Goal: Communication & Community: Answer question/provide support

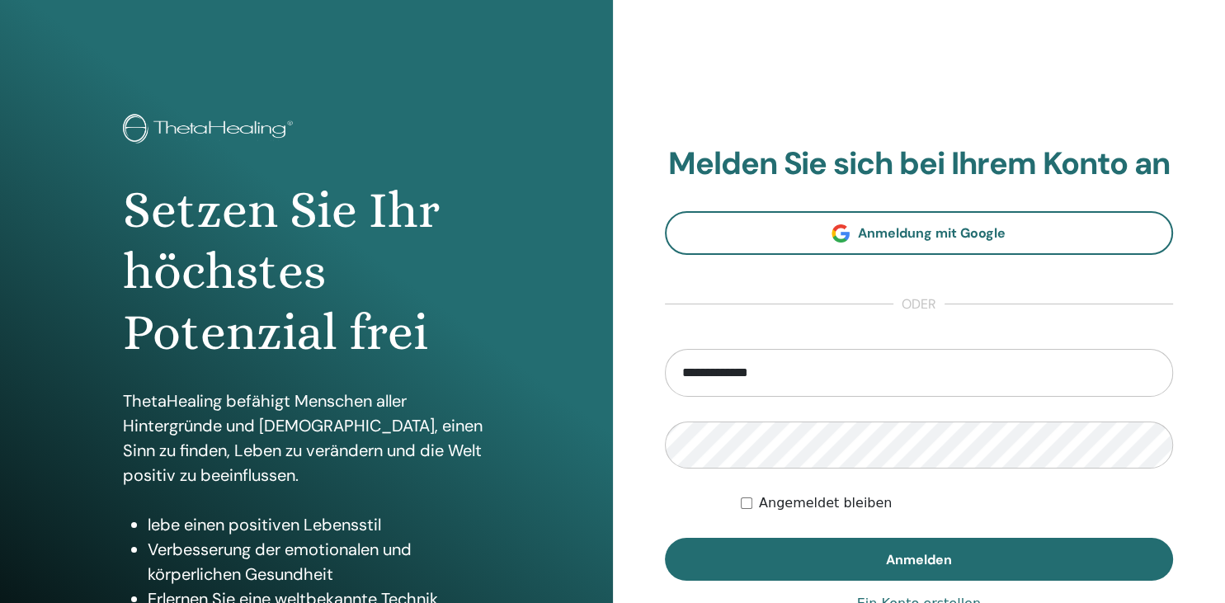
type input "**********"
click at [665, 538] on button "Anmelden" at bounding box center [919, 559] width 509 height 43
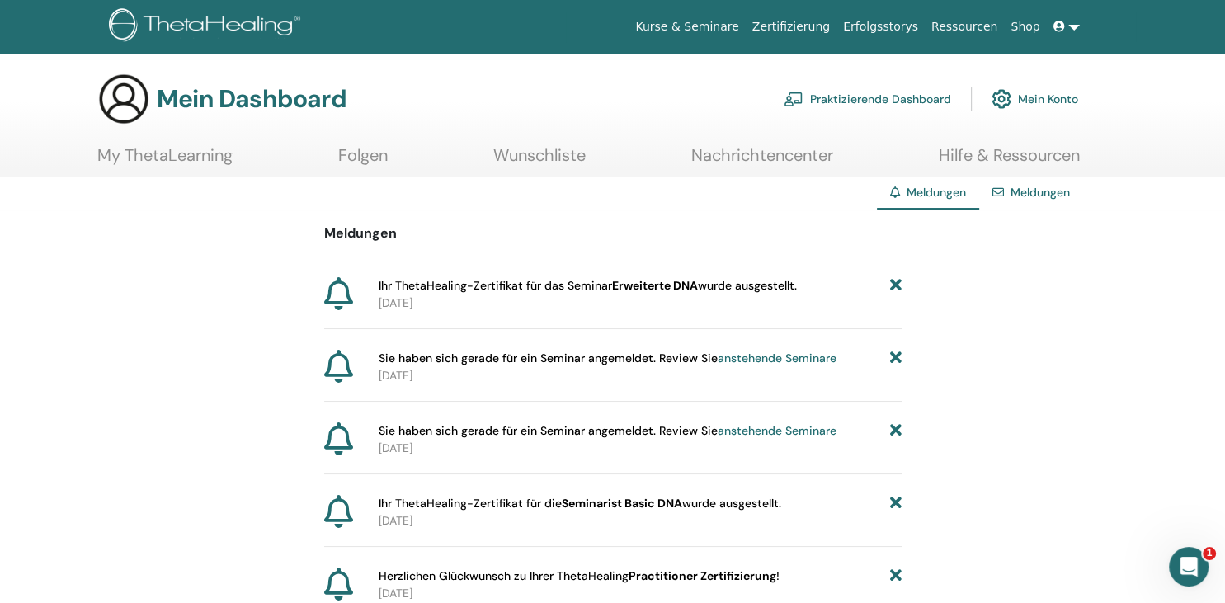
click at [484, 286] on span "Ihr ThetaHealing-Zertifikat für das Seminar Erweiterte DNA wurde ausgestellt." at bounding box center [588, 285] width 418 height 17
click at [750, 354] on link "anstehende Seminare" at bounding box center [777, 358] width 119 height 15
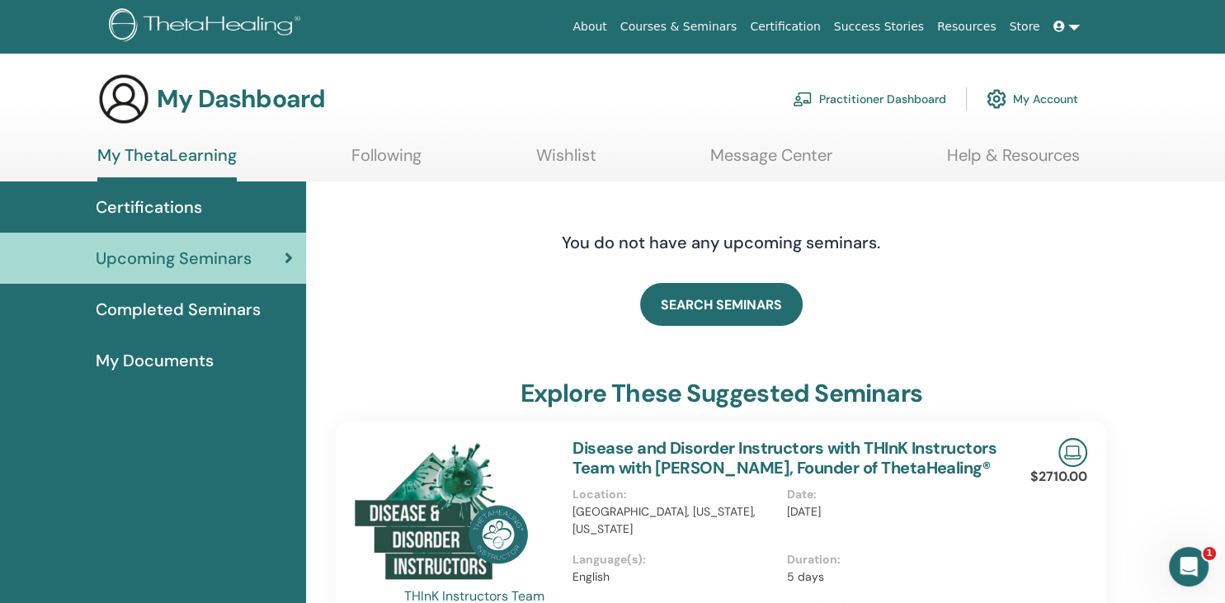
click at [236, 308] on span "Completed Seminars" at bounding box center [178, 309] width 165 height 25
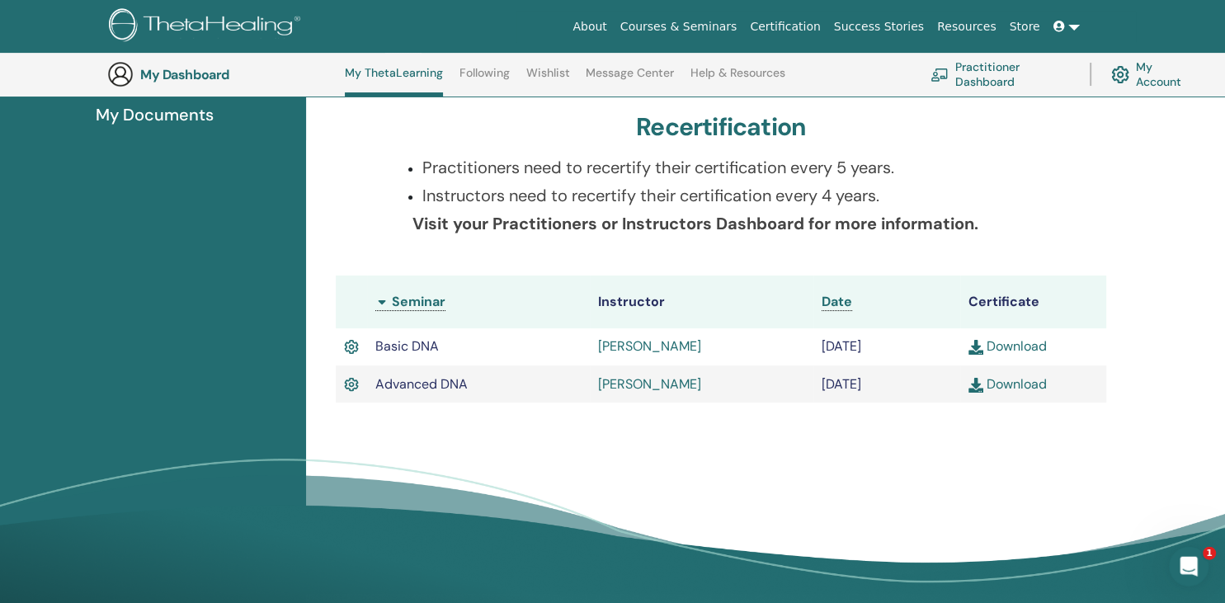
scroll to position [292, 0]
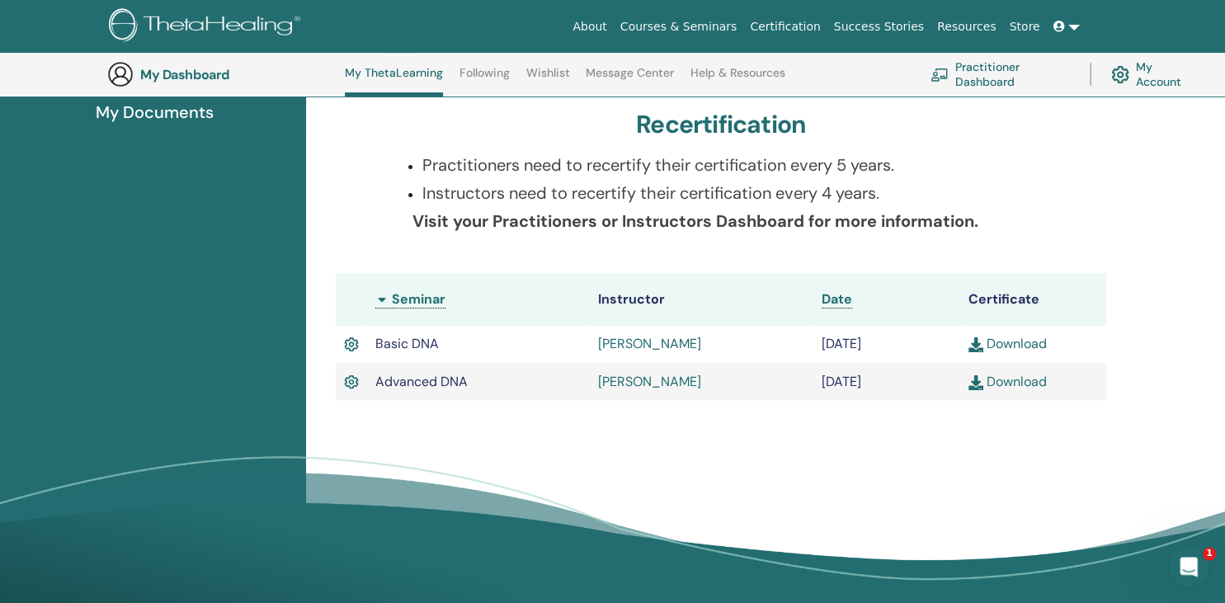
click at [1004, 376] on link "Download" at bounding box center [1008, 381] width 78 height 17
click at [1156, 73] on link "My Account" at bounding box center [1153, 74] width 83 height 36
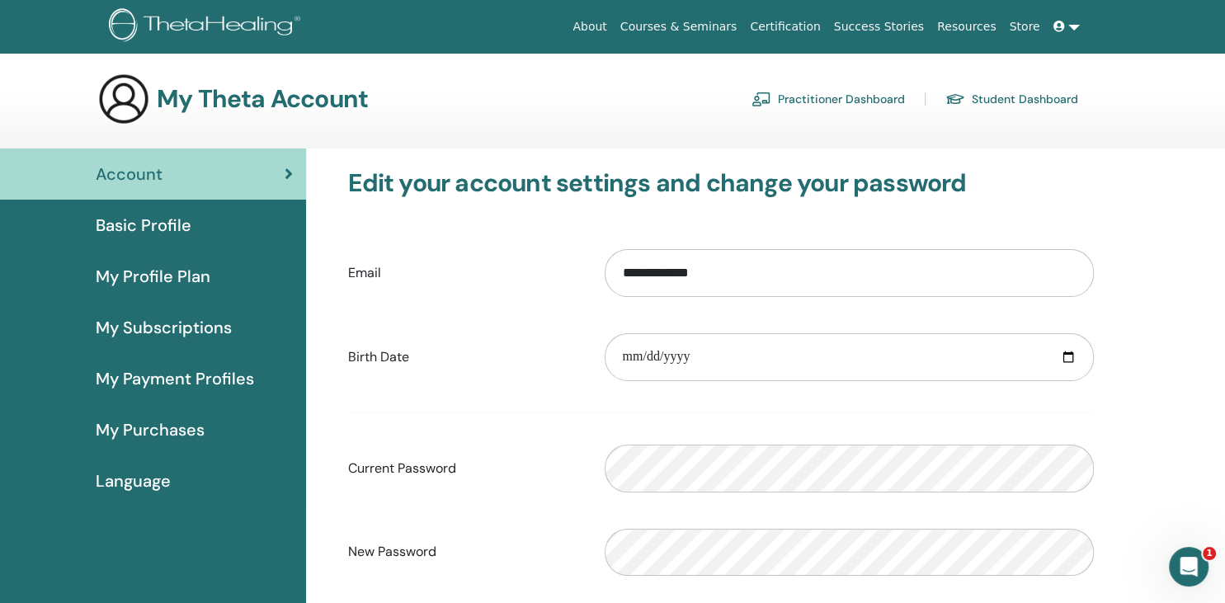
click at [1076, 24] on link at bounding box center [1067, 27] width 40 height 31
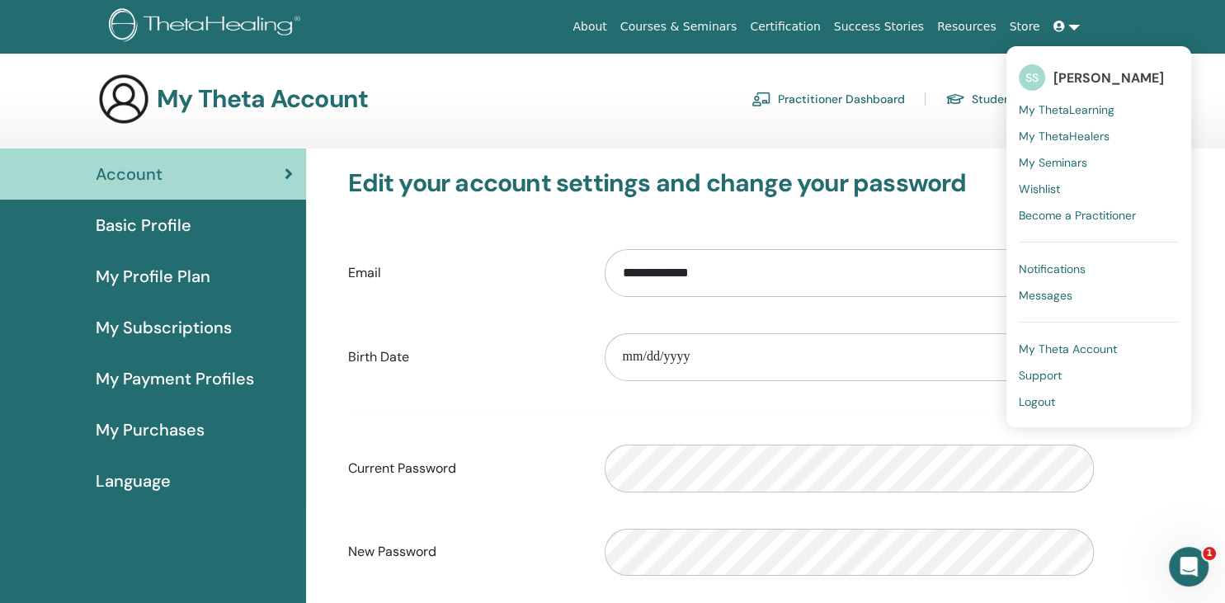
click at [1065, 259] on link "Notifications" at bounding box center [1099, 269] width 160 height 26
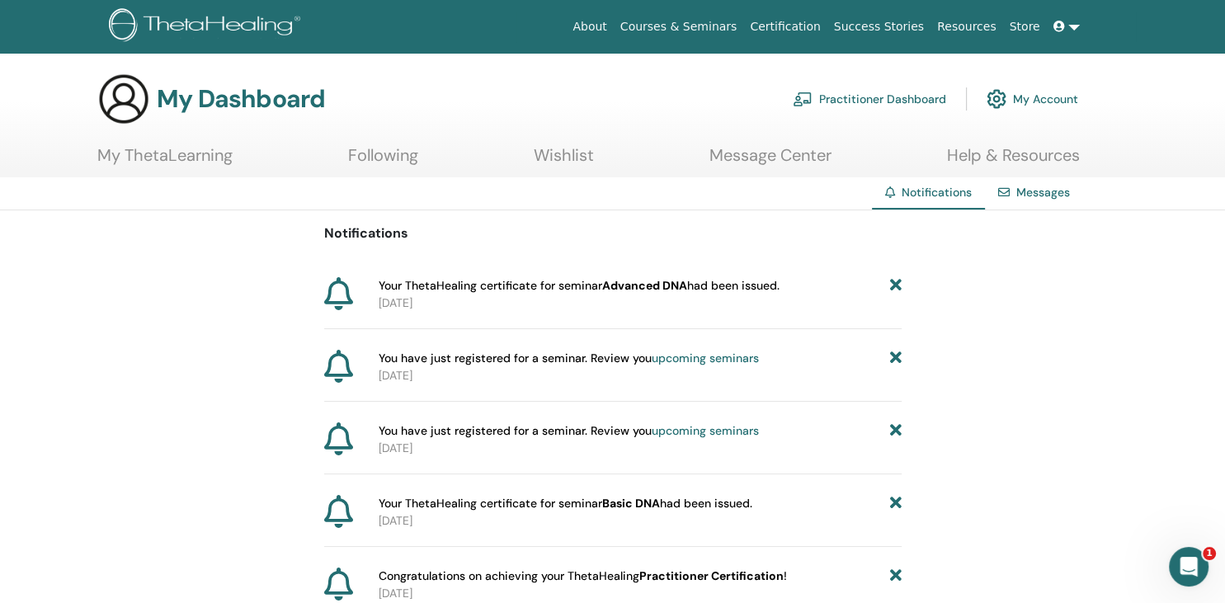
click at [1051, 187] on link "Messages" at bounding box center [1044, 192] width 54 height 15
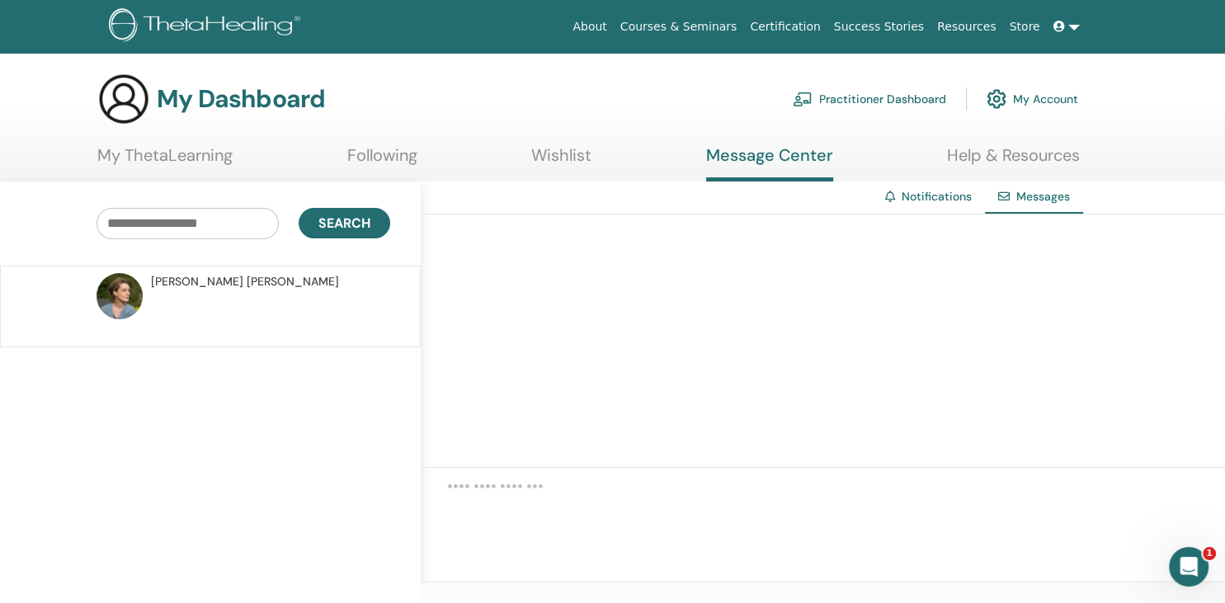
click at [949, 194] on link "Notifications" at bounding box center [937, 196] width 70 height 15
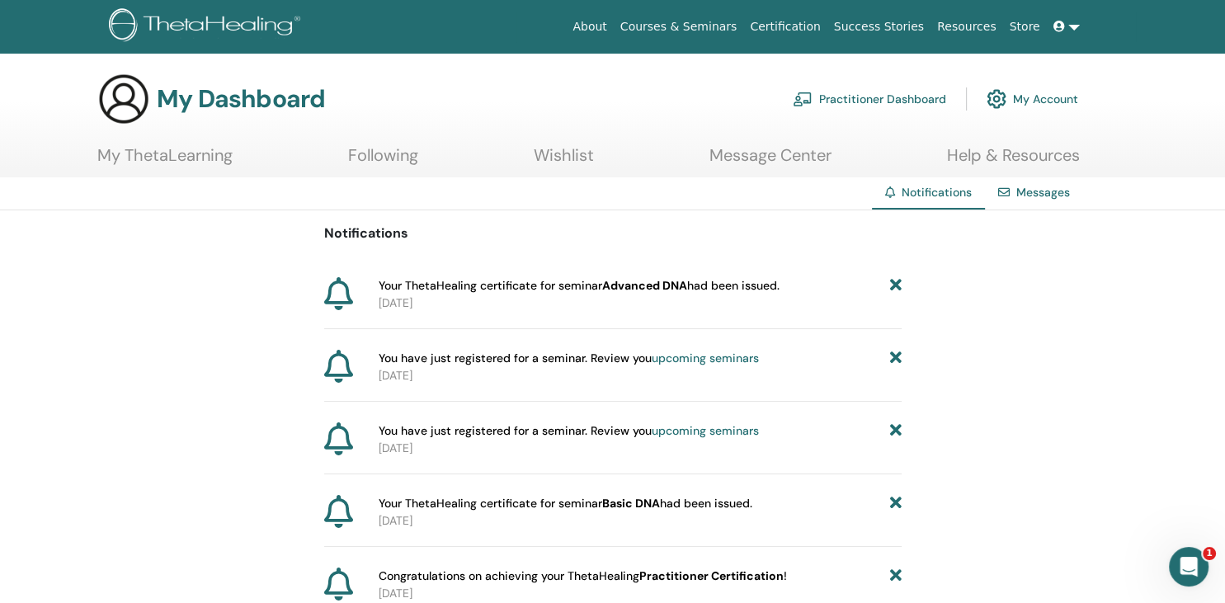
click at [904, 91] on link "Practitioner Dashboard" at bounding box center [869, 99] width 153 height 36
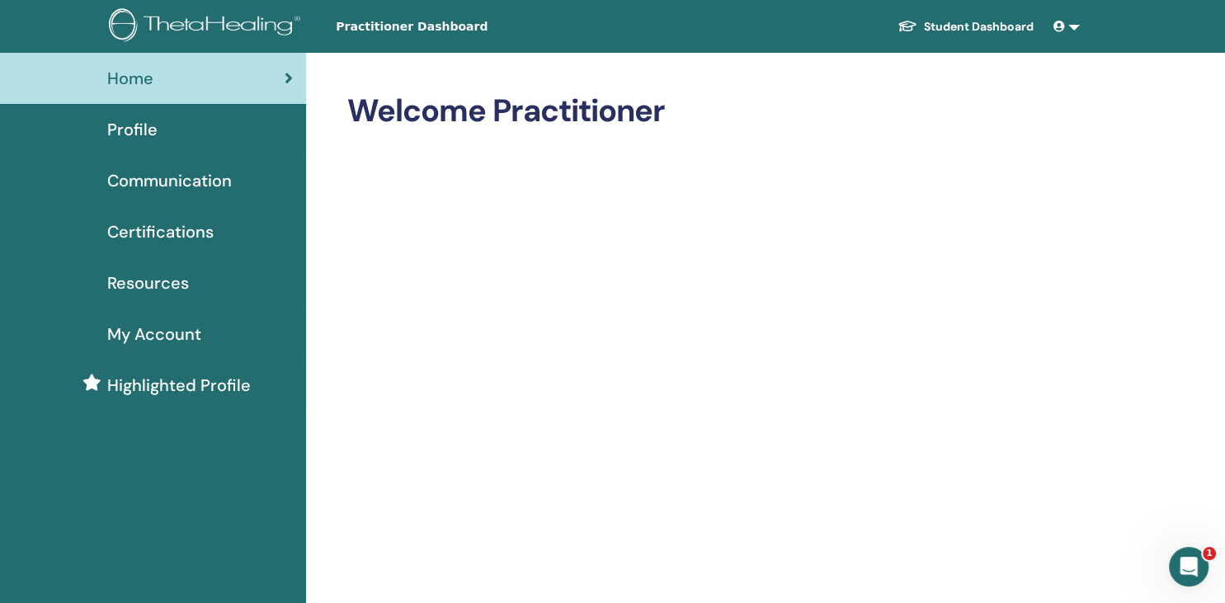
click at [173, 225] on span "Certifications" at bounding box center [160, 232] width 106 height 25
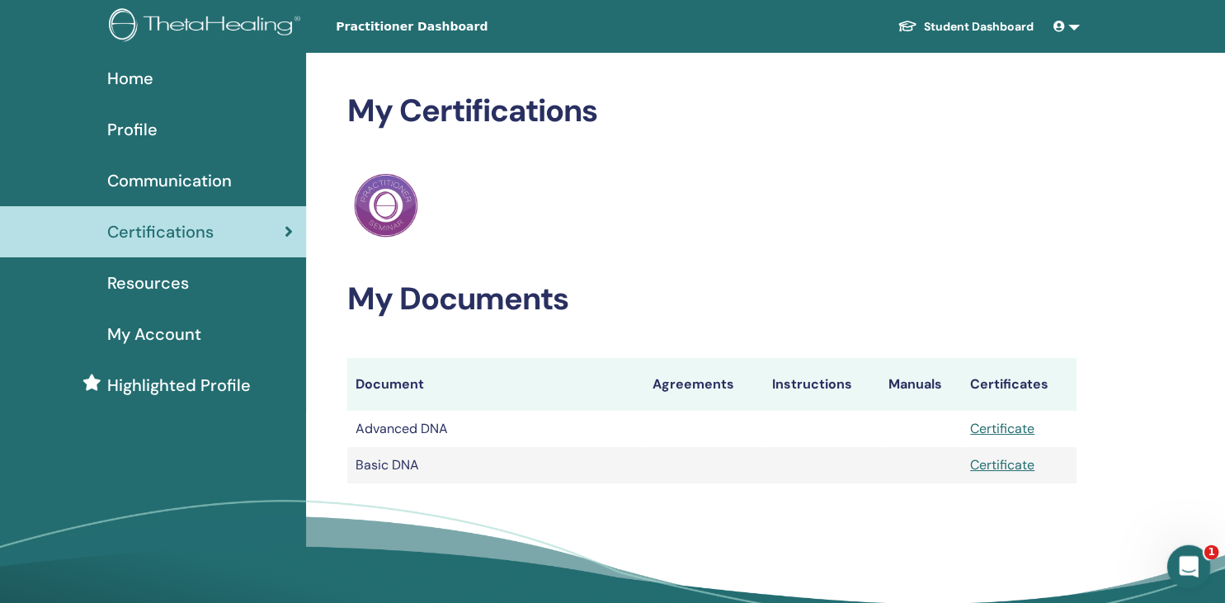
click at [1190, 560] on icon "Intercom-Nachrichtendienst öffnen" at bounding box center [1187, 564] width 27 height 27
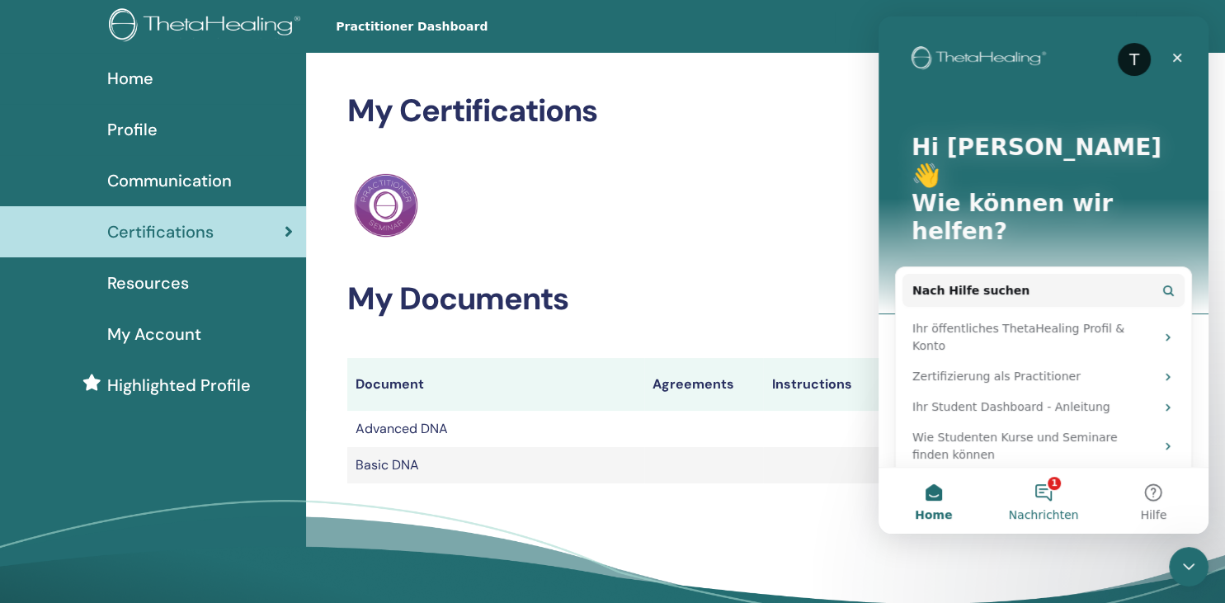
click at [1049, 495] on button "1 Nachrichten" at bounding box center [1044, 501] width 110 height 66
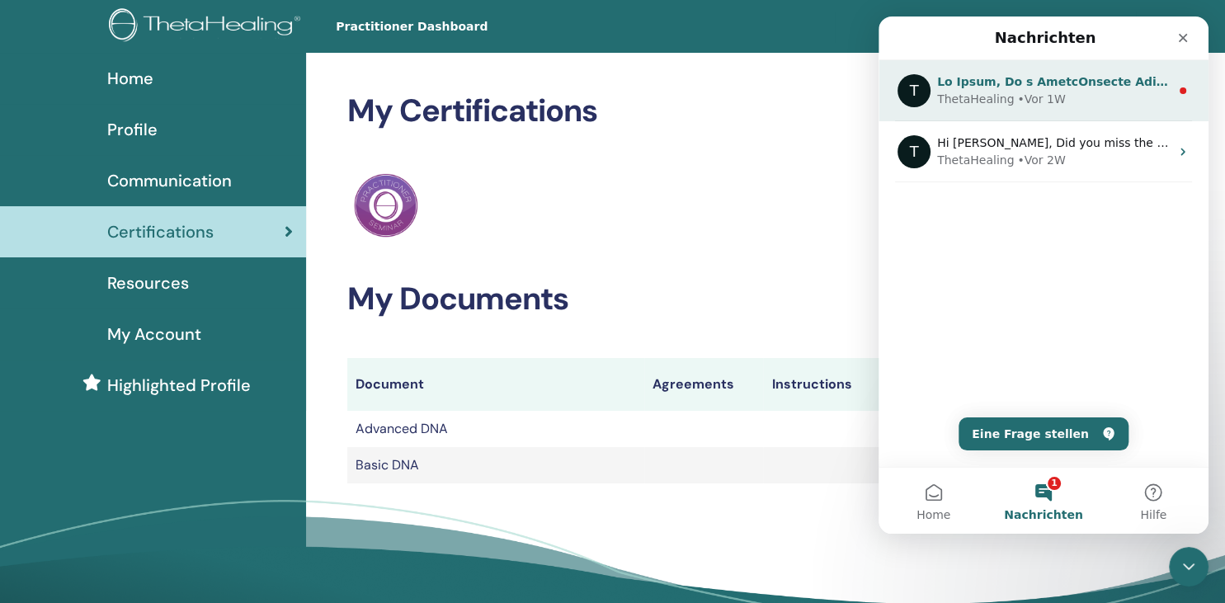
click at [1022, 96] on div "• Vor 1W" at bounding box center [1042, 99] width 48 height 17
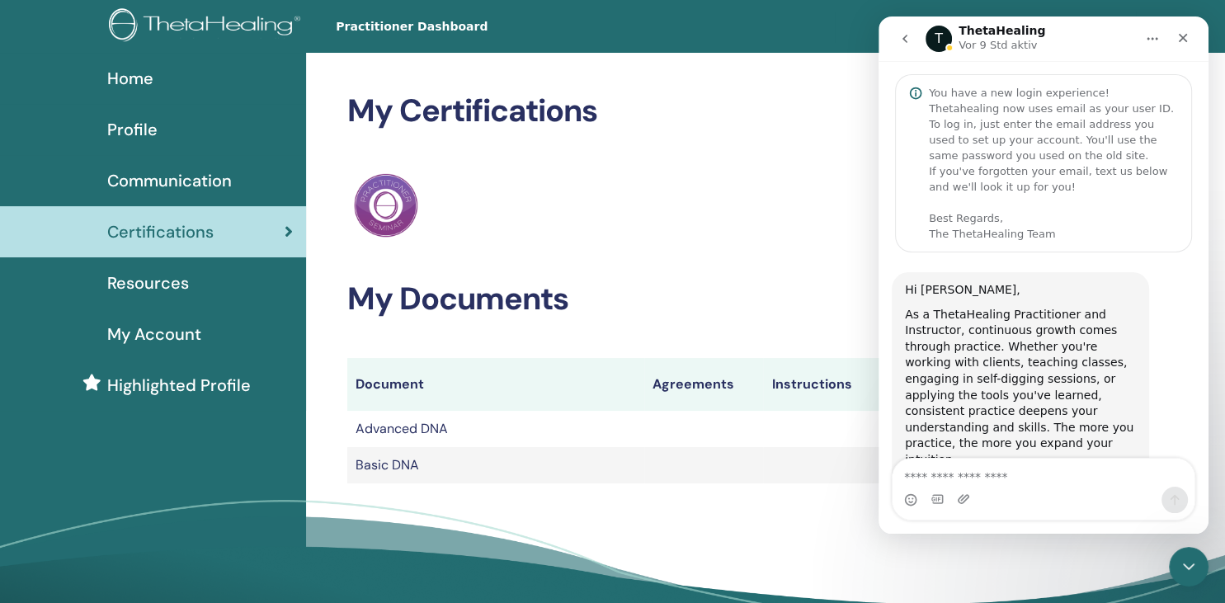
scroll to position [834, 0]
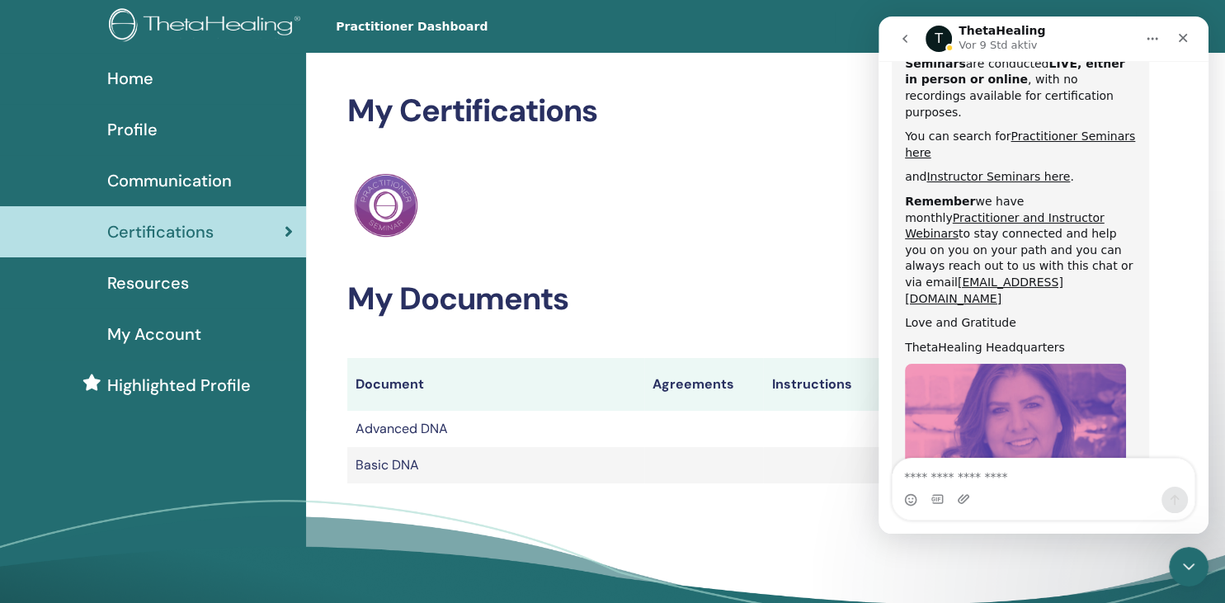
drag, startPoint x: 1065, startPoint y: 145, endPoint x: 1082, endPoint y: 251, distance: 107.0
click at [1082, 251] on div "Hi Sonja, As a ThetaHealing Practitioner and Instructor, continuous growth come…" at bounding box center [1020, 17] width 231 height 1136
click at [1188, 28] on div "Schließen" at bounding box center [1184, 38] width 30 height 30
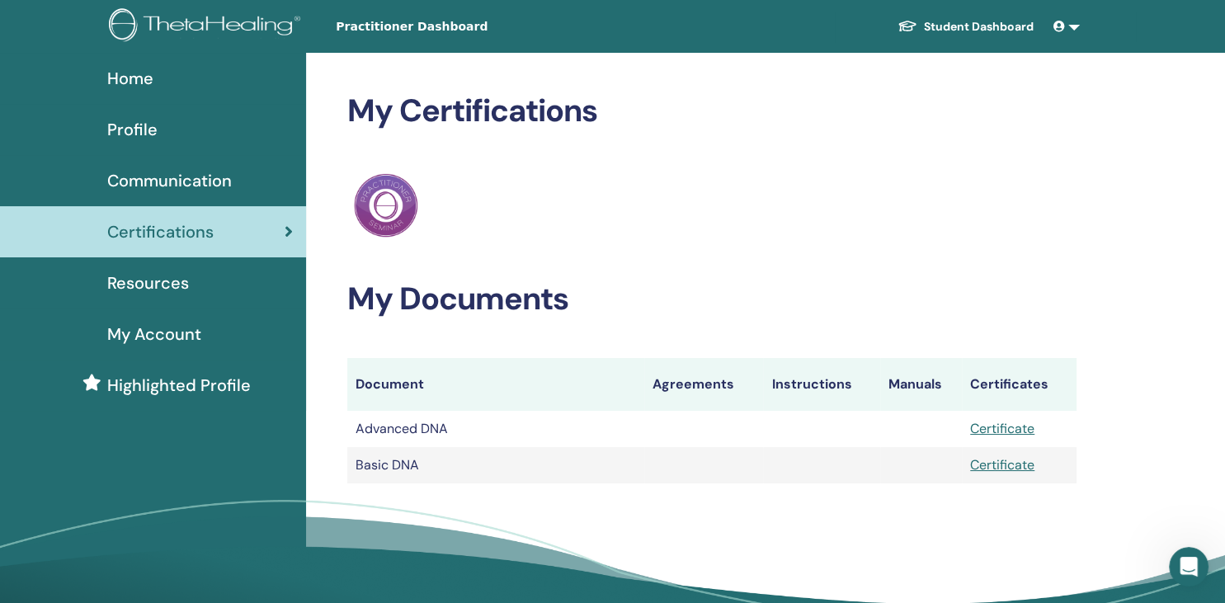
click at [1071, 26] on link at bounding box center [1067, 27] width 40 height 31
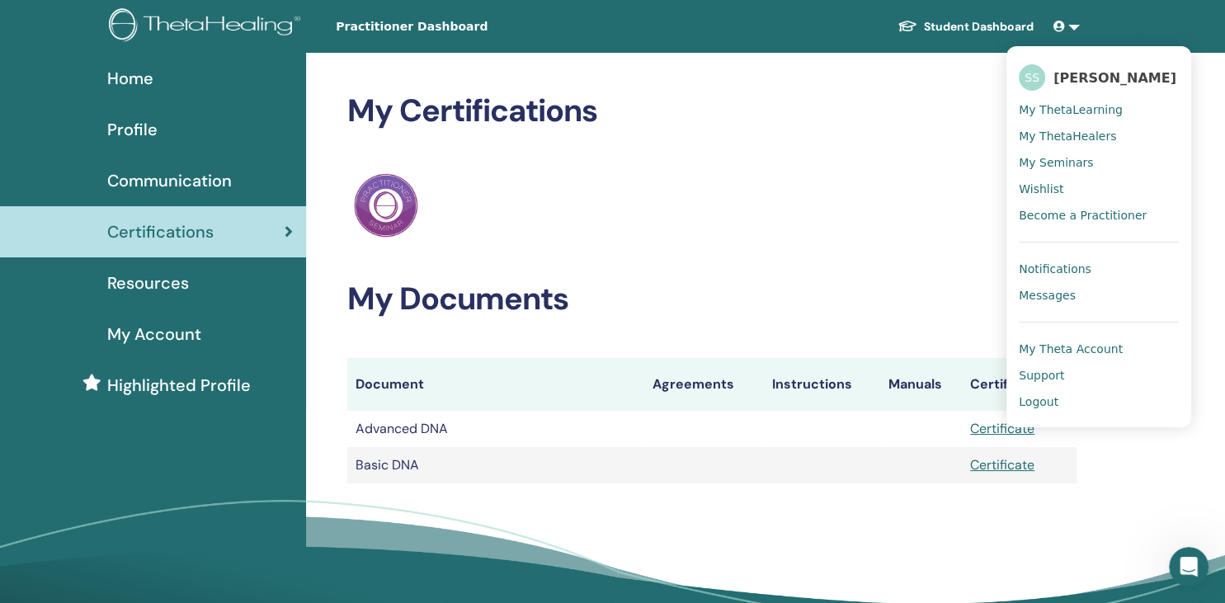
click at [1048, 398] on span "Logout" at bounding box center [1039, 401] width 40 height 15
